Goal: Information Seeking & Learning: Learn about a topic

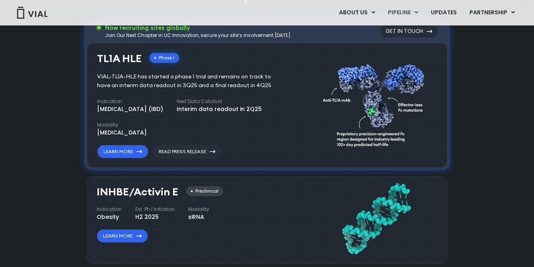
scroll to position [656, 0]
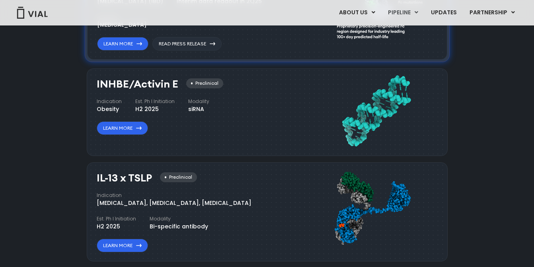
drag, startPoint x: 94, startPoint y: 82, endPoint x: 176, endPoint y: 83, distance: 82.8
click at [176, 83] on div "INHBE/Activin E Preclinical Indication Obesity Est. Ph I Initiation H2 2025 Mod…" at bounding box center [267, 112] width 361 height 88
copy h3 "INHBE/Activin E"
drag, startPoint x: 93, startPoint y: 99, endPoint x: 203, endPoint y: 111, distance: 110.8
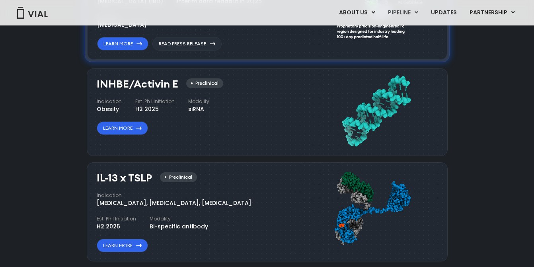
click at [203, 111] on div "INHBE/Activin E Preclinical Indication Obesity Est. Ph I Initiation H2 2025 Mod…" at bounding box center [267, 112] width 361 height 88
copy div "Indication Obesity Est. Ph I Initiation H2 2025 Modality siRNA"
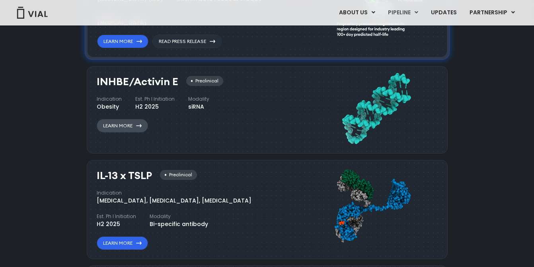
scroll to position [663, 0]
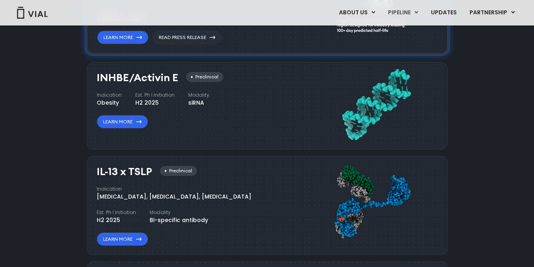
click at [78, 134] on div "Pipeline Now recruiting sites globally Join Our Next Chapter in UC Innovation, …" at bounding box center [267, 153] width 516 height 589
click at [133, 120] on link "Learn More" at bounding box center [122, 122] width 51 height 14
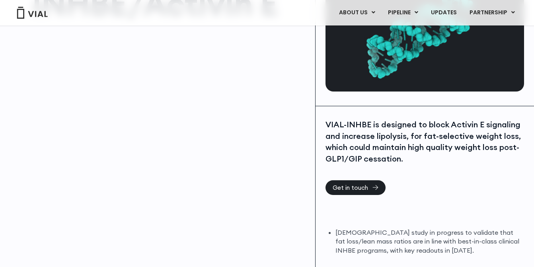
scroll to position [37, 0]
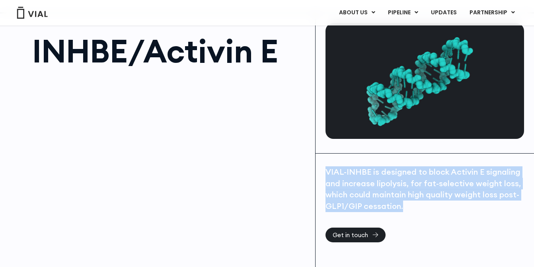
drag, startPoint x: 417, startPoint y: 210, endPoint x: 318, endPoint y: 167, distance: 108.4
click at [318, 168] on div "VIAL-INHBE is designed to block Activin E signaling and increase lipolysis, for…" at bounding box center [425, 262] width 218 height 217
copy div "VIAL-INHBE is designed to block Activin E signaling and increase lipolysis, for…"
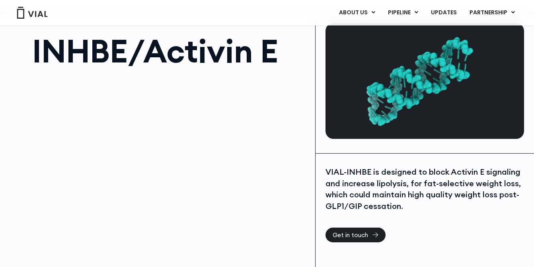
click at [94, 64] on h1 "INHBE/Activin E" at bounding box center [169, 51] width 275 height 32
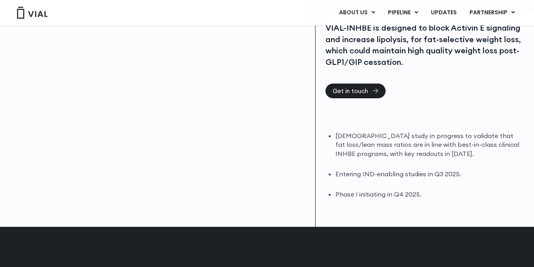
scroll to position [199, 0]
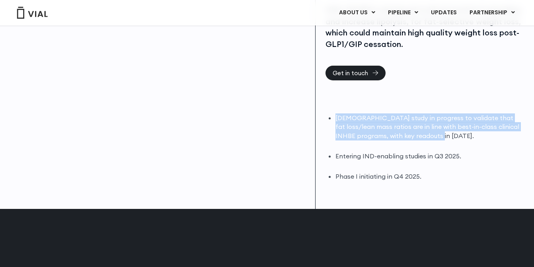
drag, startPoint x: 444, startPoint y: 139, endPoint x: 324, endPoint y: 117, distance: 122.9
click at [324, 117] on div "VIAL-INHBE is designed to block Activin E signaling and increase lipolysis, for…" at bounding box center [425, 100] width 218 height 217
copy li "DIO study in progress to validate that fat loss/lean mass ratios are in line wi…"
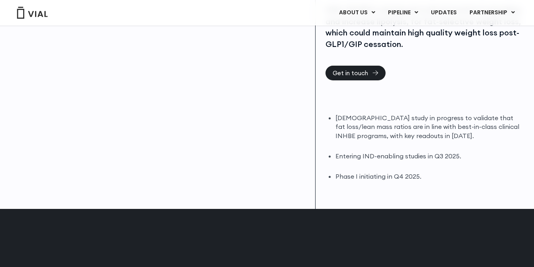
click at [427, 176] on li "Phase I initiating in Q4 2025." at bounding box center [429, 176] width 189 height 9
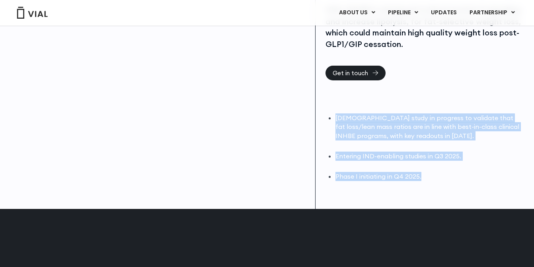
drag, startPoint x: 399, startPoint y: 166, endPoint x: 327, endPoint y: 118, distance: 86.7
click at [327, 118] on div "DIO study in progress to validate that fat loss/lean mass ratios are in line wi…" at bounding box center [425, 147] width 199 height 68
copy ul "DIO study in progress to validate that fat loss/lean mass ratios are in line wi…"
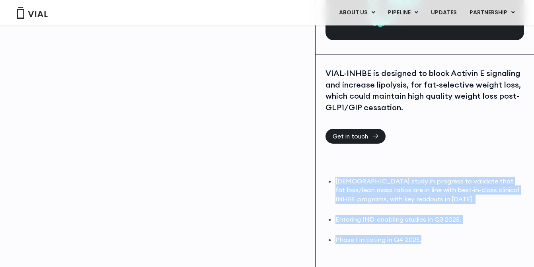
scroll to position [133, 0]
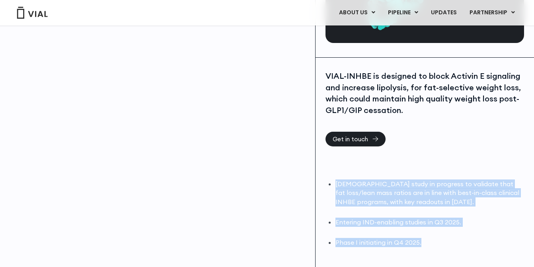
click at [417, 97] on div "VIAL-INHBE is designed to block Activin E signaling and increase lipolysis, for…" at bounding box center [425, 92] width 199 height 45
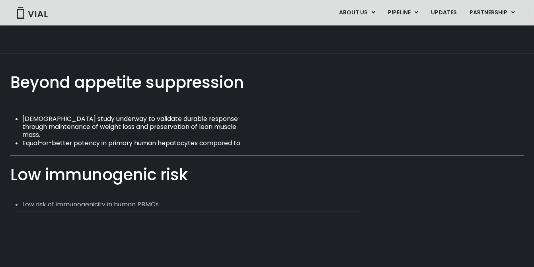
scroll to position [502, 0]
drag, startPoint x: 10, startPoint y: 84, endPoint x: 246, endPoint y: 89, distance: 236.0
click at [246, 89] on div "Beyond appetite suppression DIO study underway to validate durable response thr…" at bounding box center [267, 135] width 534 height 165
copy div "Beyond appetite suppression"
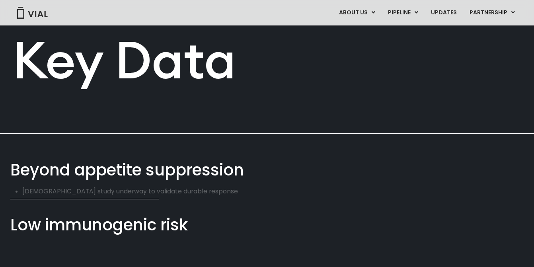
scroll to position [416, 0]
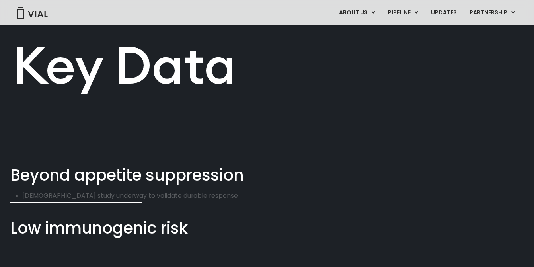
click at [109, 184] on div "Beyond appetite suppression" at bounding box center [266, 175] width 513 height 23
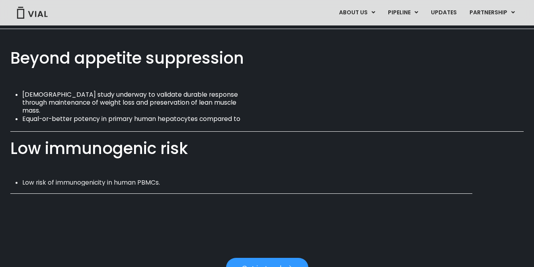
scroll to position [526, 0]
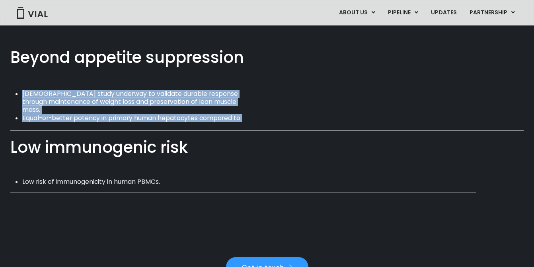
drag, startPoint x: 86, startPoint y: 121, endPoint x: 20, endPoint y: 96, distance: 70.4
click at [20, 96] on div "DIO study underway to validate durable response through maintenance of weight l…" at bounding box center [266, 106] width 513 height 32
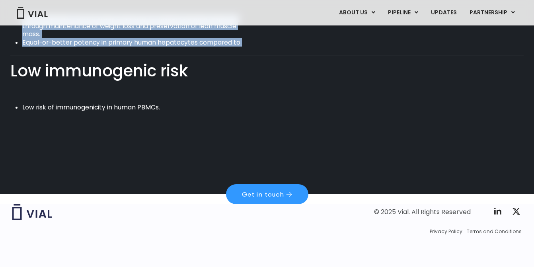
scroll to position [497, 0]
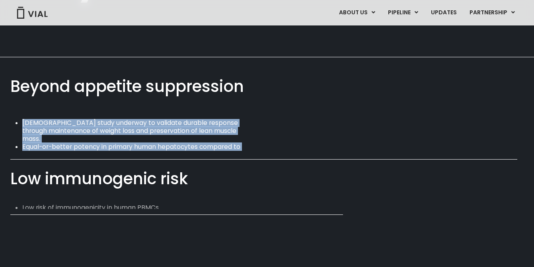
copy ul "DIO study underway to validate durable response through maintenance of weight l…"
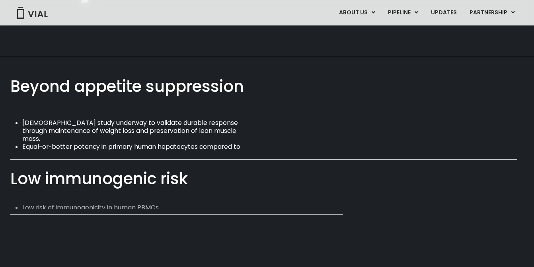
click at [65, 170] on div "Low immunogenic risk" at bounding box center [266, 178] width 513 height 23
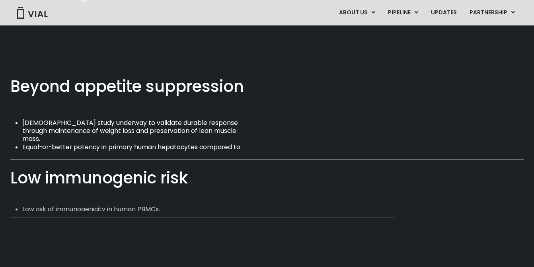
scroll to position [561, 0]
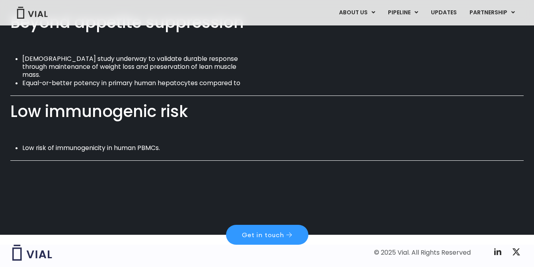
drag, startPoint x: 6, startPoint y: 110, endPoint x: 237, endPoint y: 112, distance: 230.8
click at [237, 112] on div "Beyond appetite suppression DIO study underway to validate durable response thr…" at bounding box center [267, 80] width 534 height 174
copy div "Low immunogenic risk"
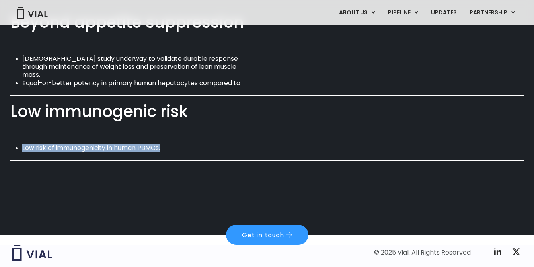
drag, startPoint x: 75, startPoint y: 149, endPoint x: -4, endPoint y: 149, distance: 79.2
copy li "Low risk of immunogenicity in human PBMCs."
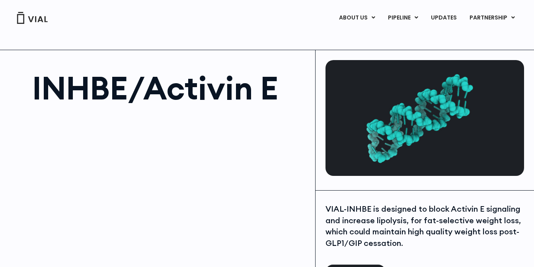
scroll to position [55, 0]
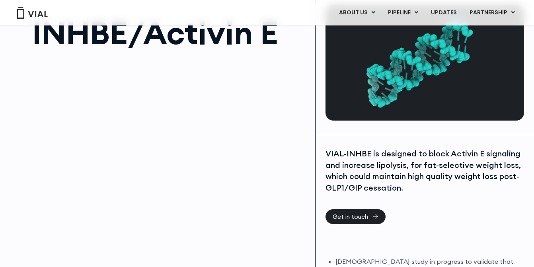
click at [141, 82] on div at bounding box center [169, 146] width 275 height 179
